Goal: Information Seeking & Learning: Learn about a topic

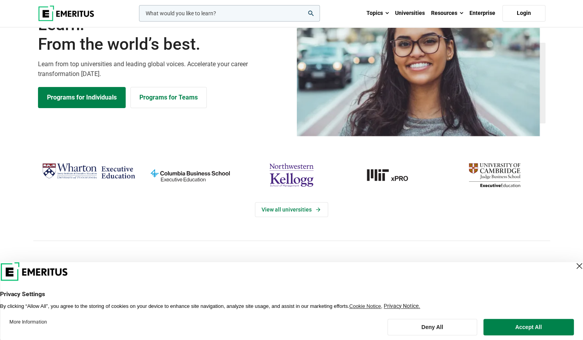
click at [574, 265] on div "Close Layer" at bounding box center [579, 266] width 11 height 11
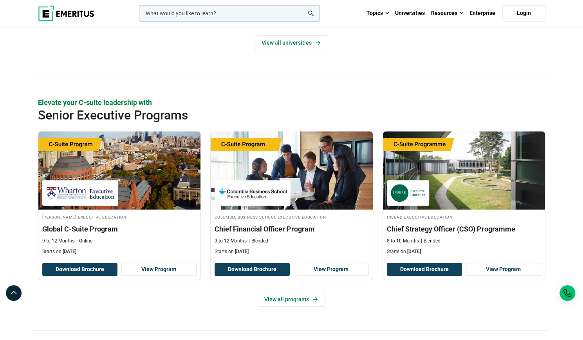
scroll to position [226, 0]
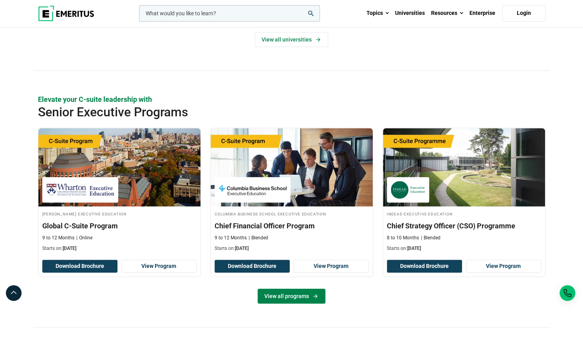
click at [309, 296] on link "View all programs" at bounding box center [292, 296] width 68 height 15
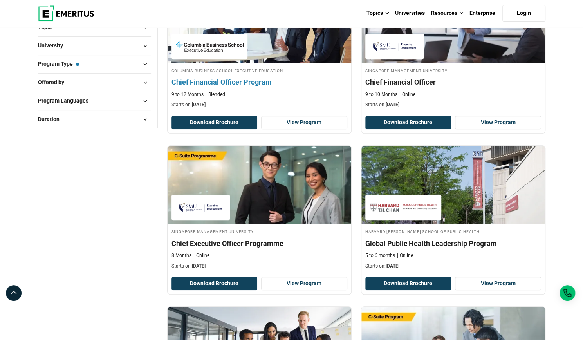
scroll to position [163, 0]
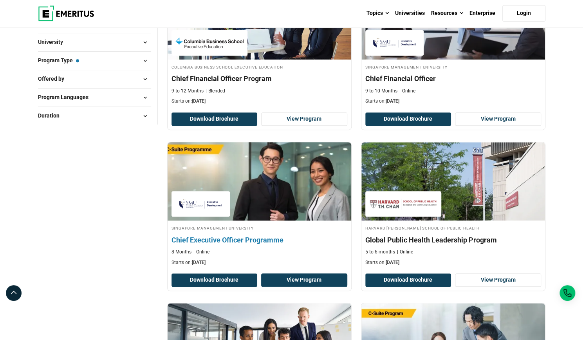
click at [315, 277] on link "View Program" at bounding box center [304, 279] width 86 height 13
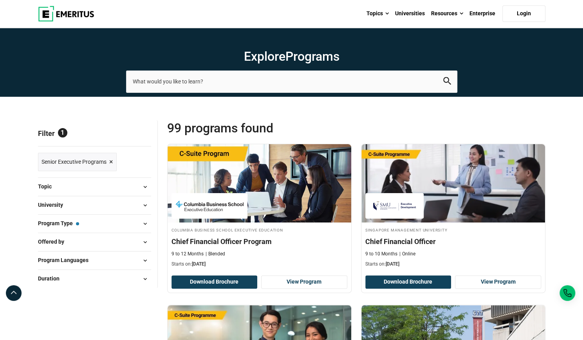
scroll to position [0, 0]
click at [137, 181] on button "Topic" at bounding box center [94, 187] width 113 height 12
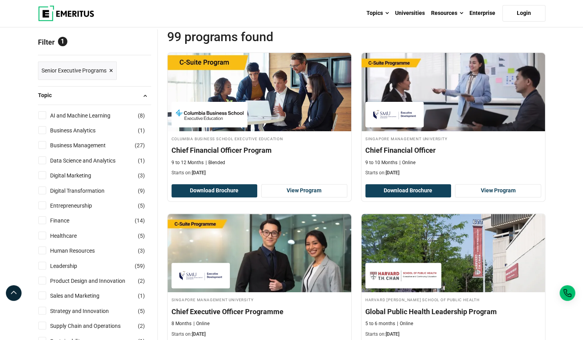
scroll to position [87, 0]
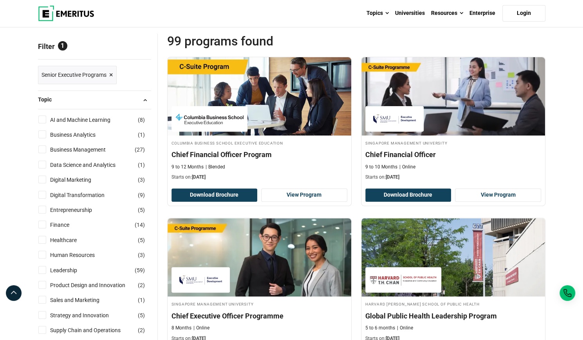
click at [111, 74] on span "×" at bounding box center [111, 74] width 4 height 11
click at [143, 45] on span "Reset all" at bounding box center [139, 47] width 24 height 10
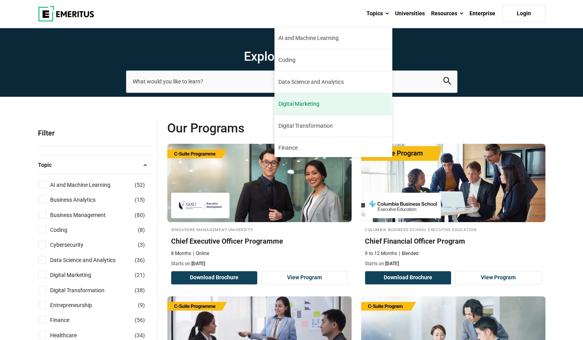
scroll to position [17, 0]
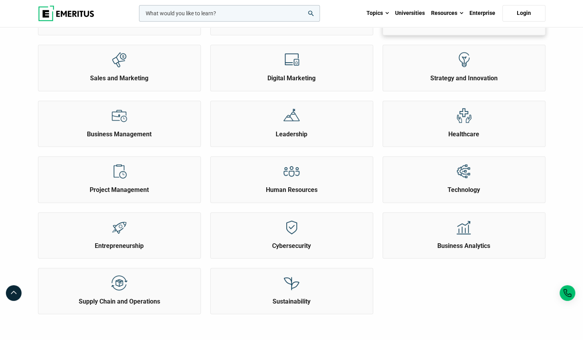
scroll to position [212, 0]
click at [454, 175] on div at bounding box center [463, 170] width 29 height 29
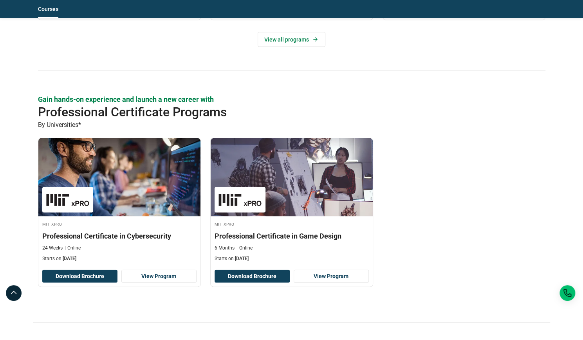
scroll to position [869, 0]
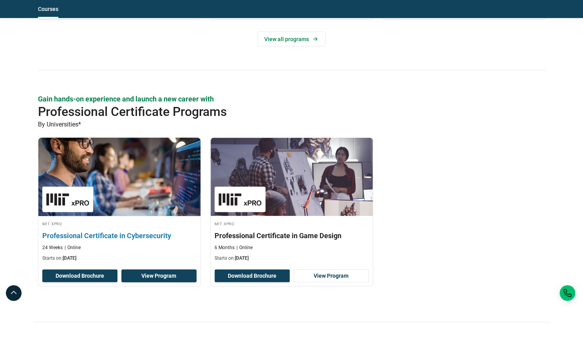
click at [155, 269] on link "View Program" at bounding box center [158, 275] width 75 height 13
